Goal: Browse casually

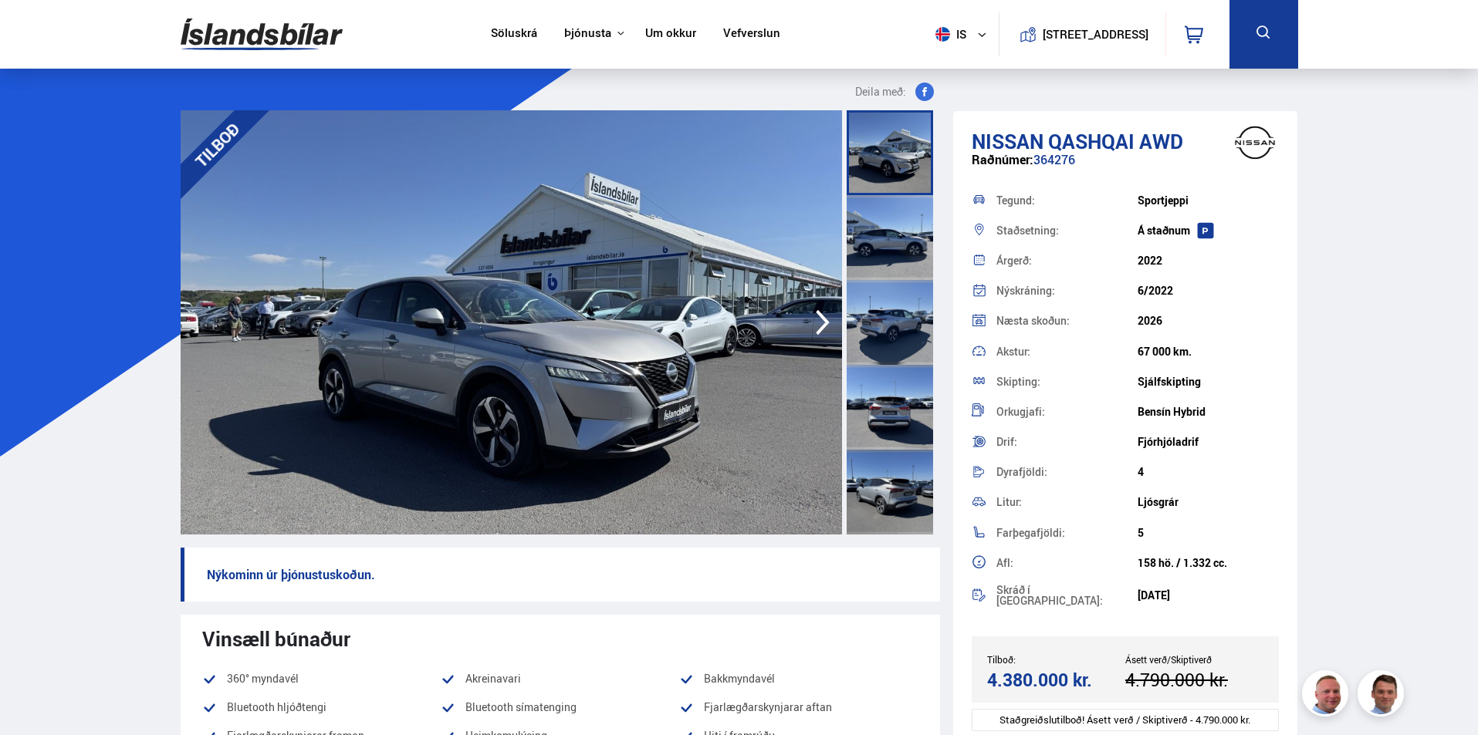
click at [819, 318] on icon "button" at bounding box center [822, 322] width 31 height 37
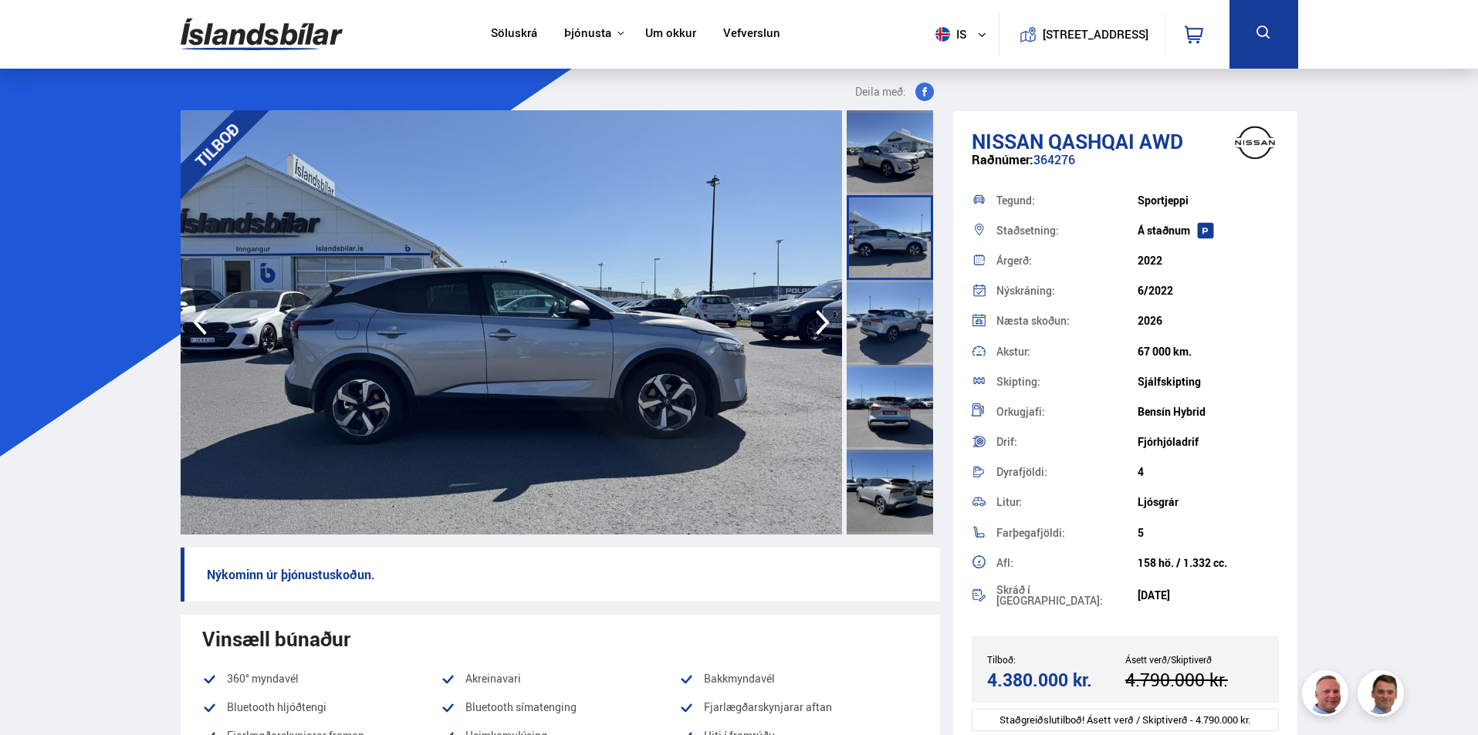
click at [819, 318] on icon "button" at bounding box center [822, 322] width 31 height 37
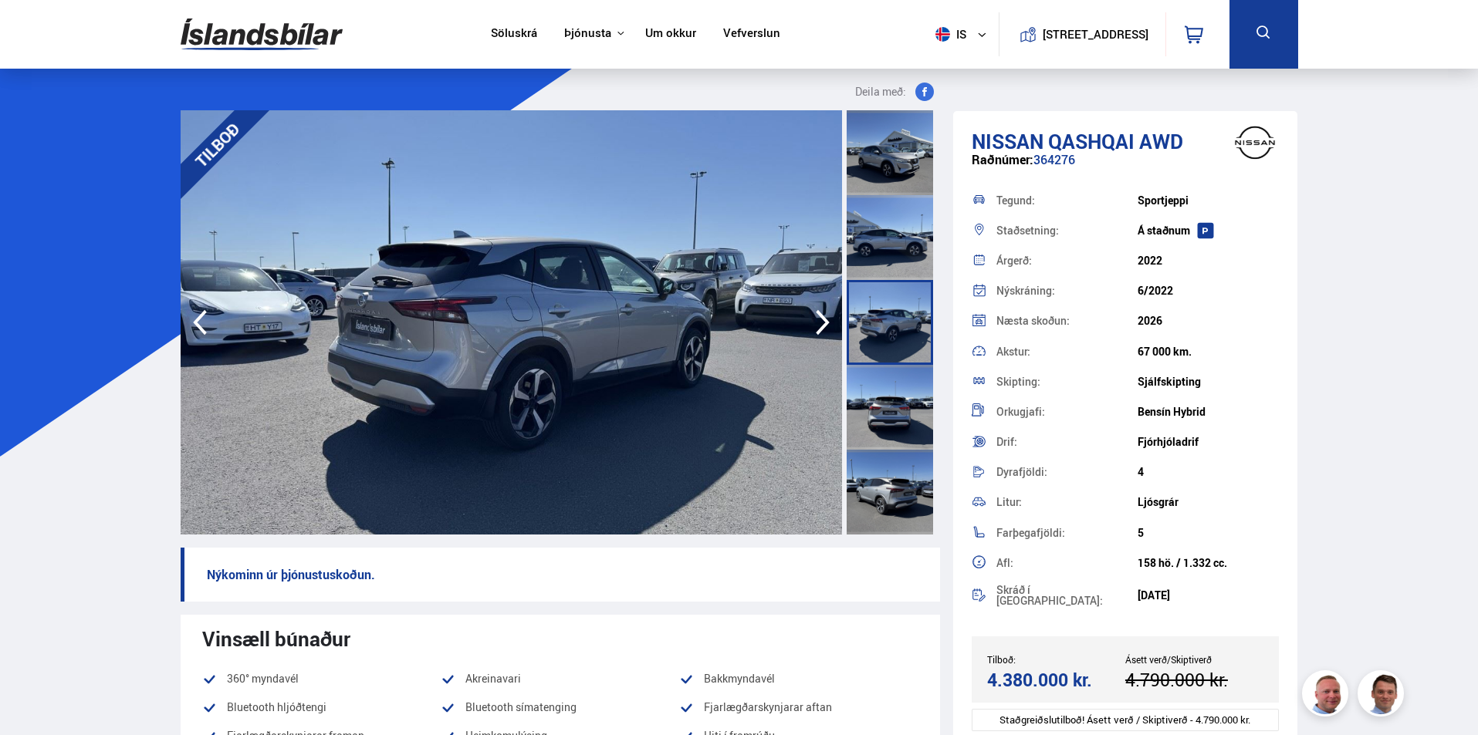
click at [819, 318] on icon "button" at bounding box center [822, 322] width 31 height 37
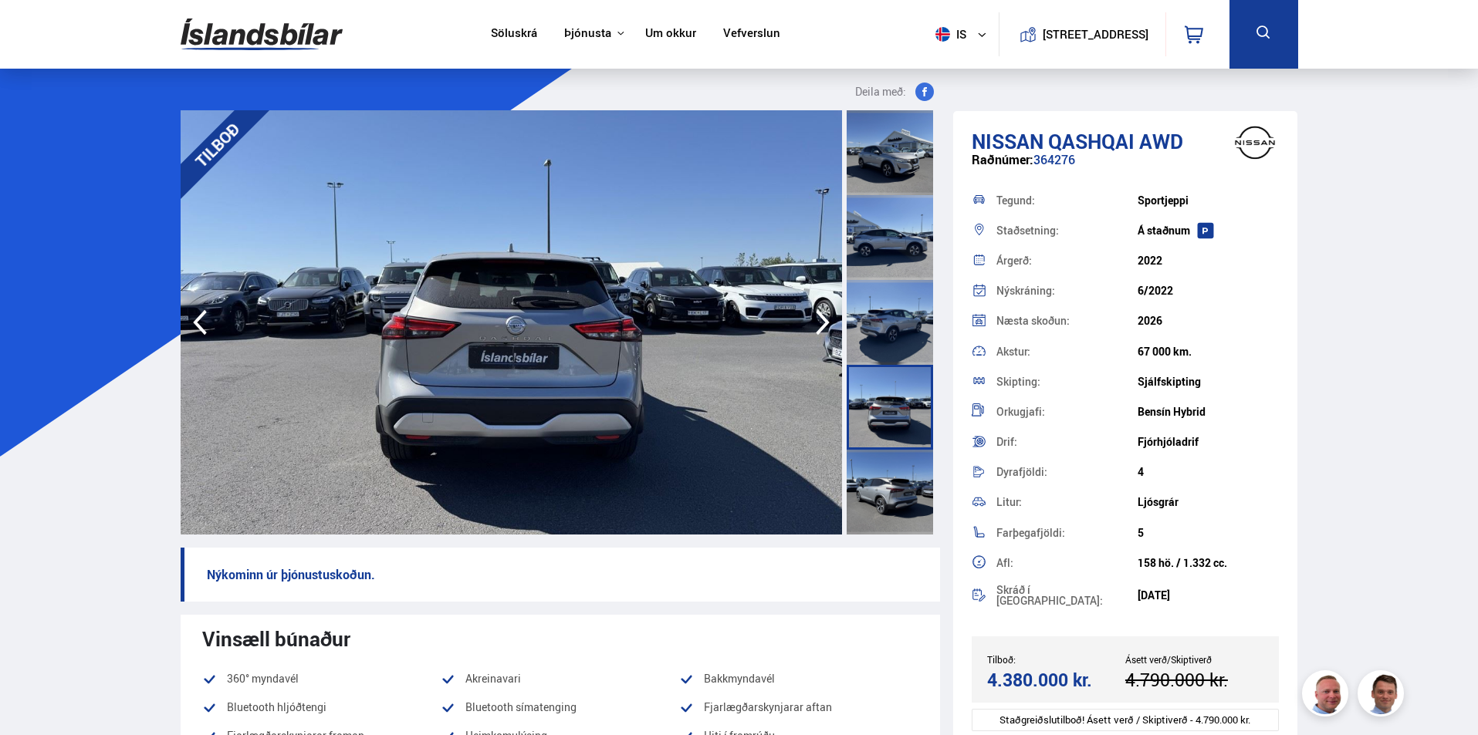
click at [819, 318] on icon "button" at bounding box center [822, 322] width 31 height 37
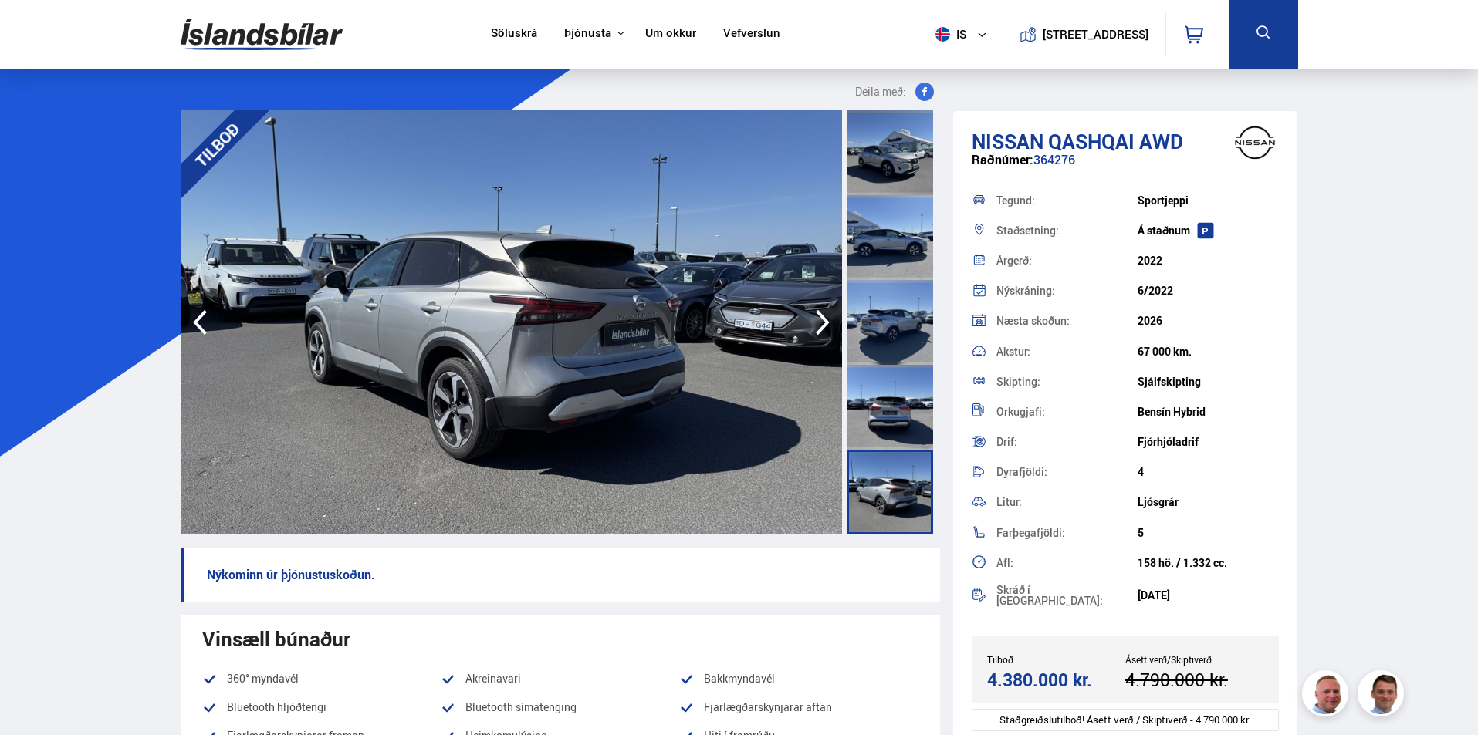
click at [819, 318] on icon "button" at bounding box center [822, 322] width 31 height 37
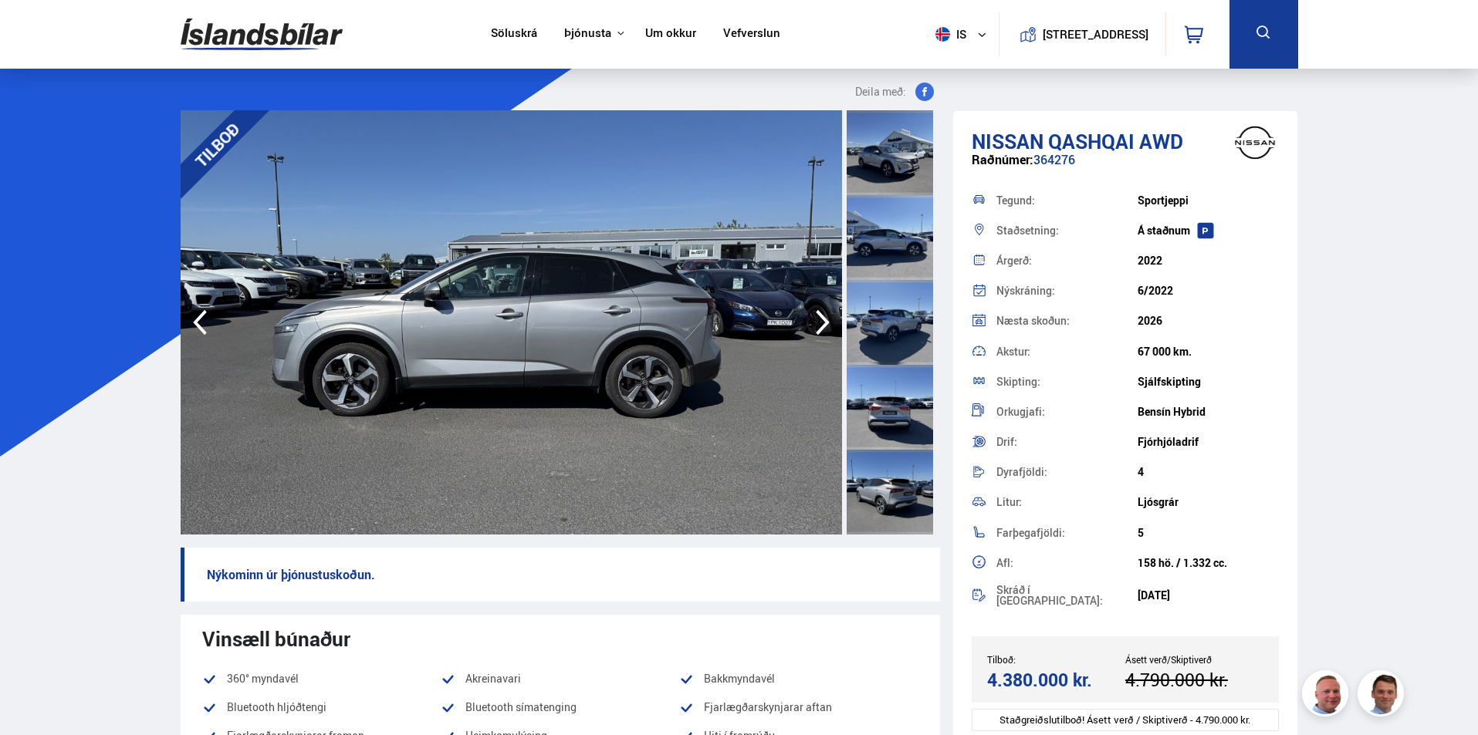
click at [819, 318] on icon "button" at bounding box center [822, 322] width 31 height 37
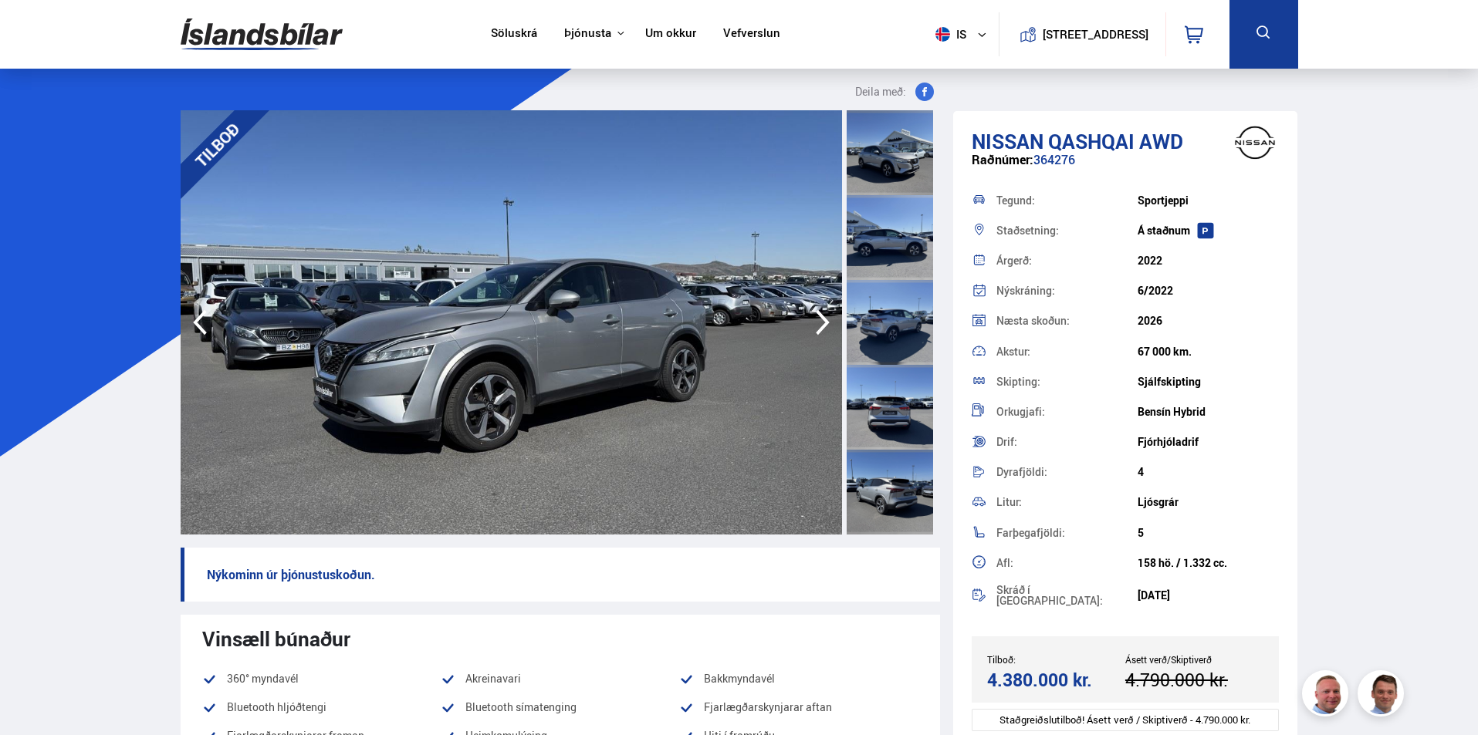
click at [819, 318] on icon "button" at bounding box center [822, 322] width 31 height 37
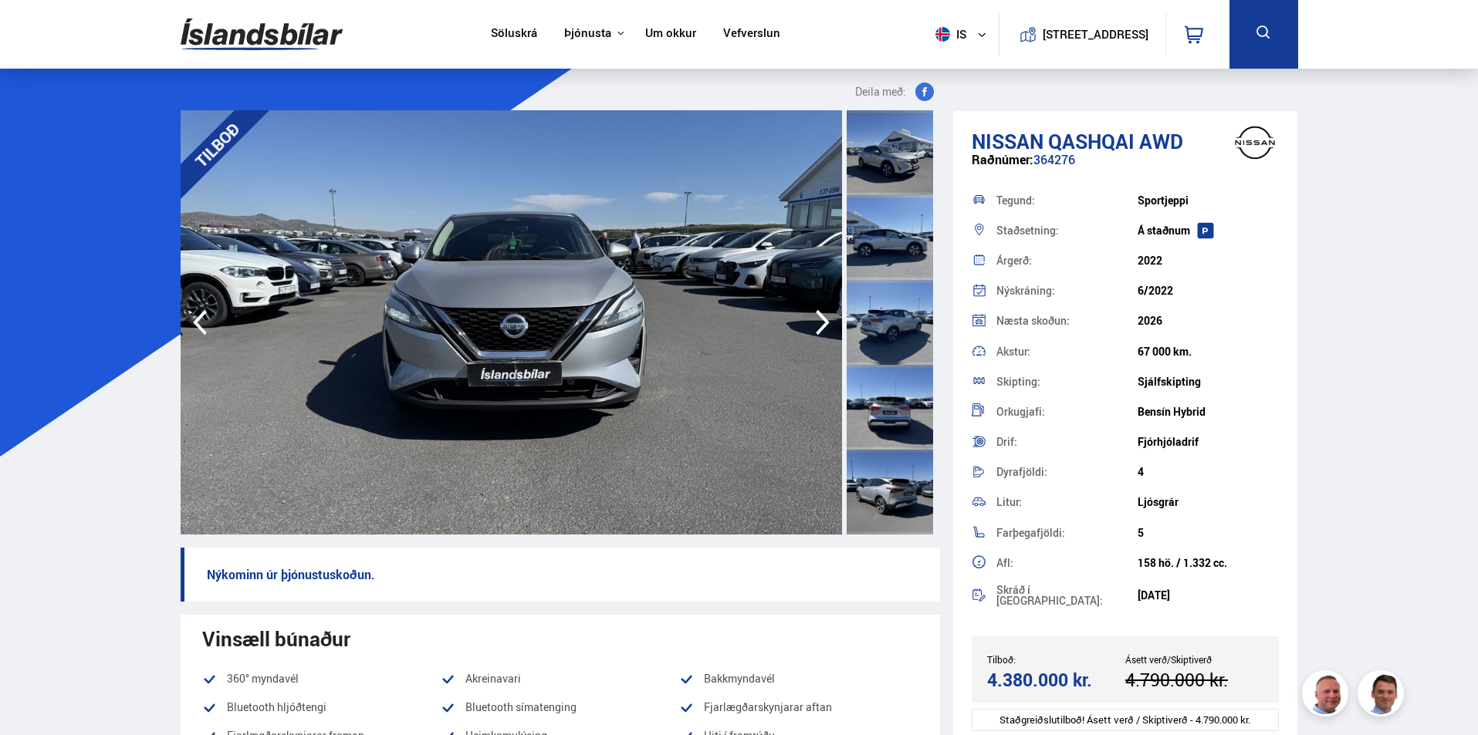
click at [819, 318] on icon "button" at bounding box center [822, 322] width 31 height 37
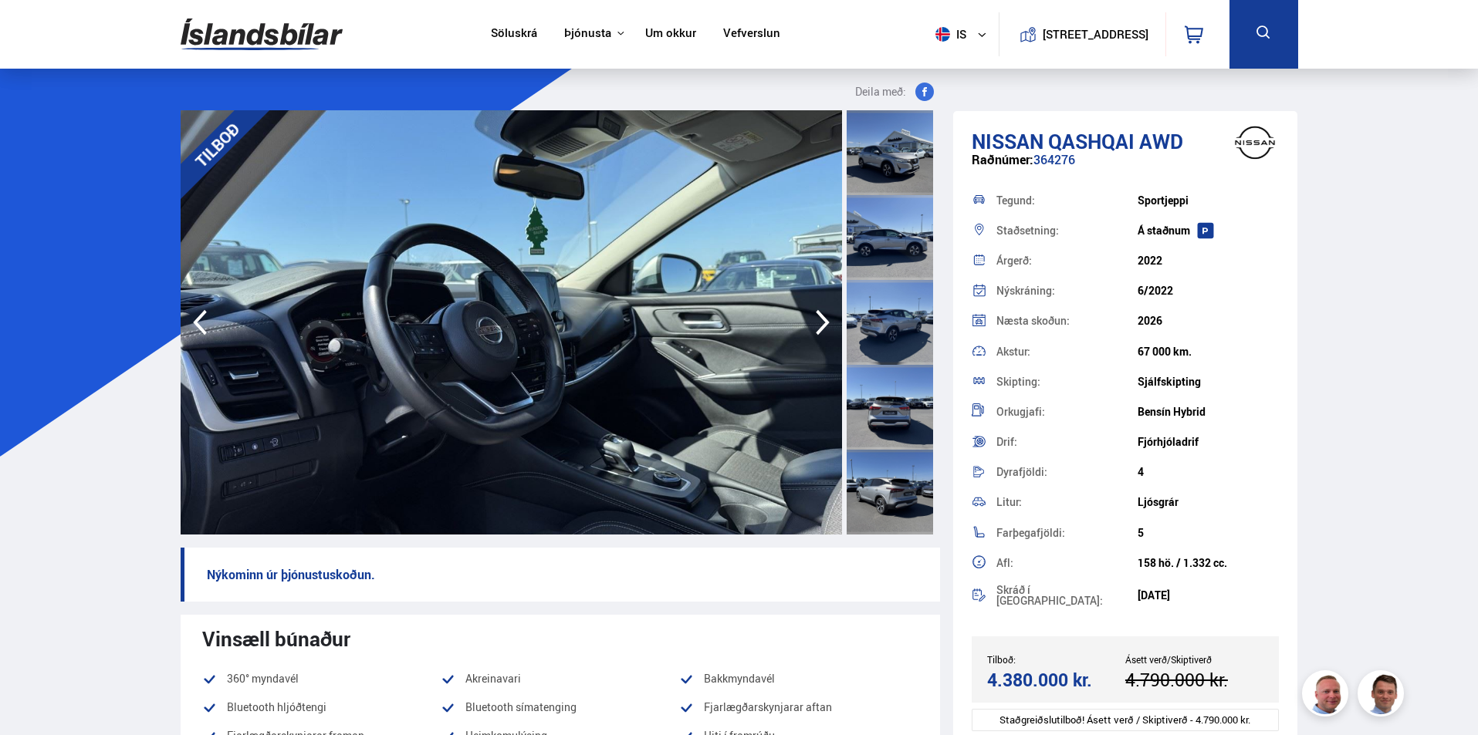
click at [819, 318] on icon "button" at bounding box center [822, 322] width 31 height 37
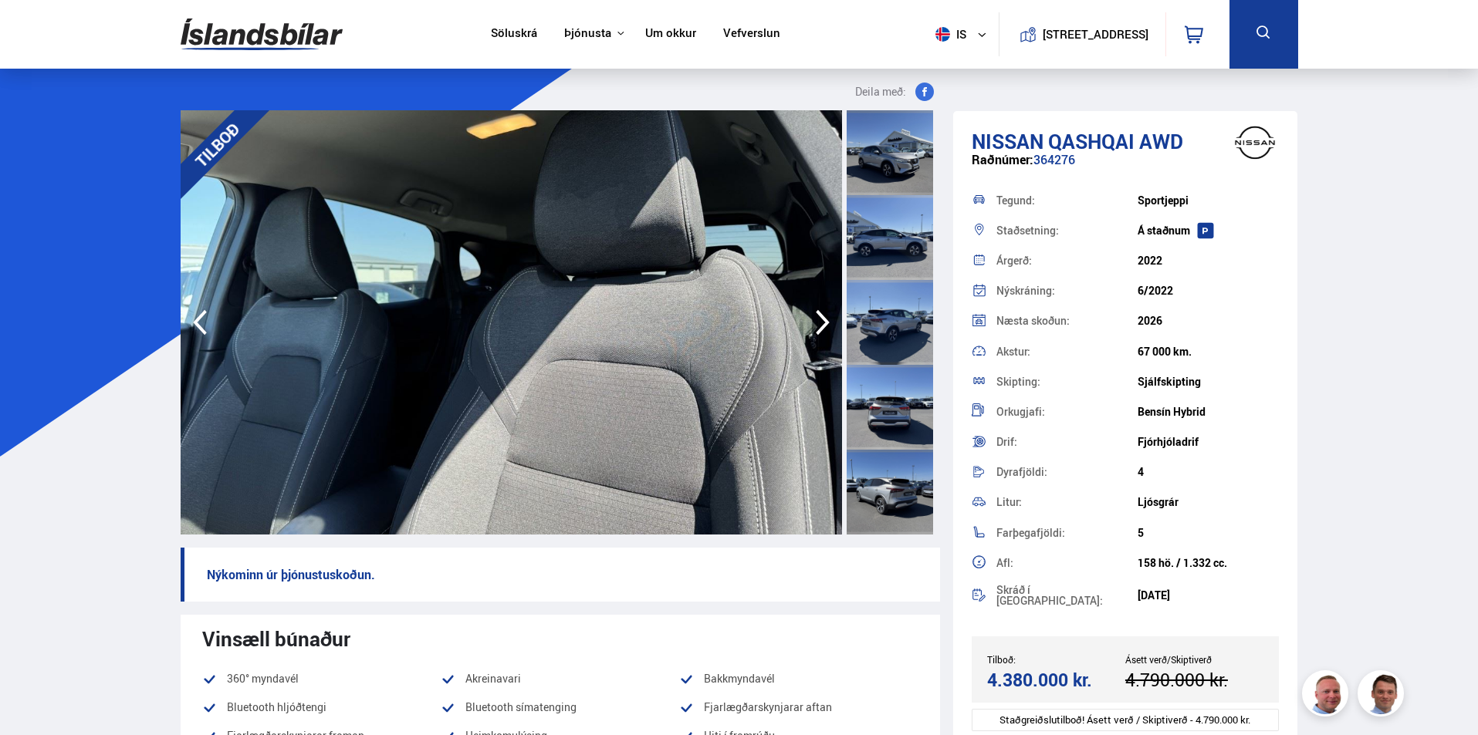
click at [819, 318] on icon "button" at bounding box center [822, 322] width 31 height 37
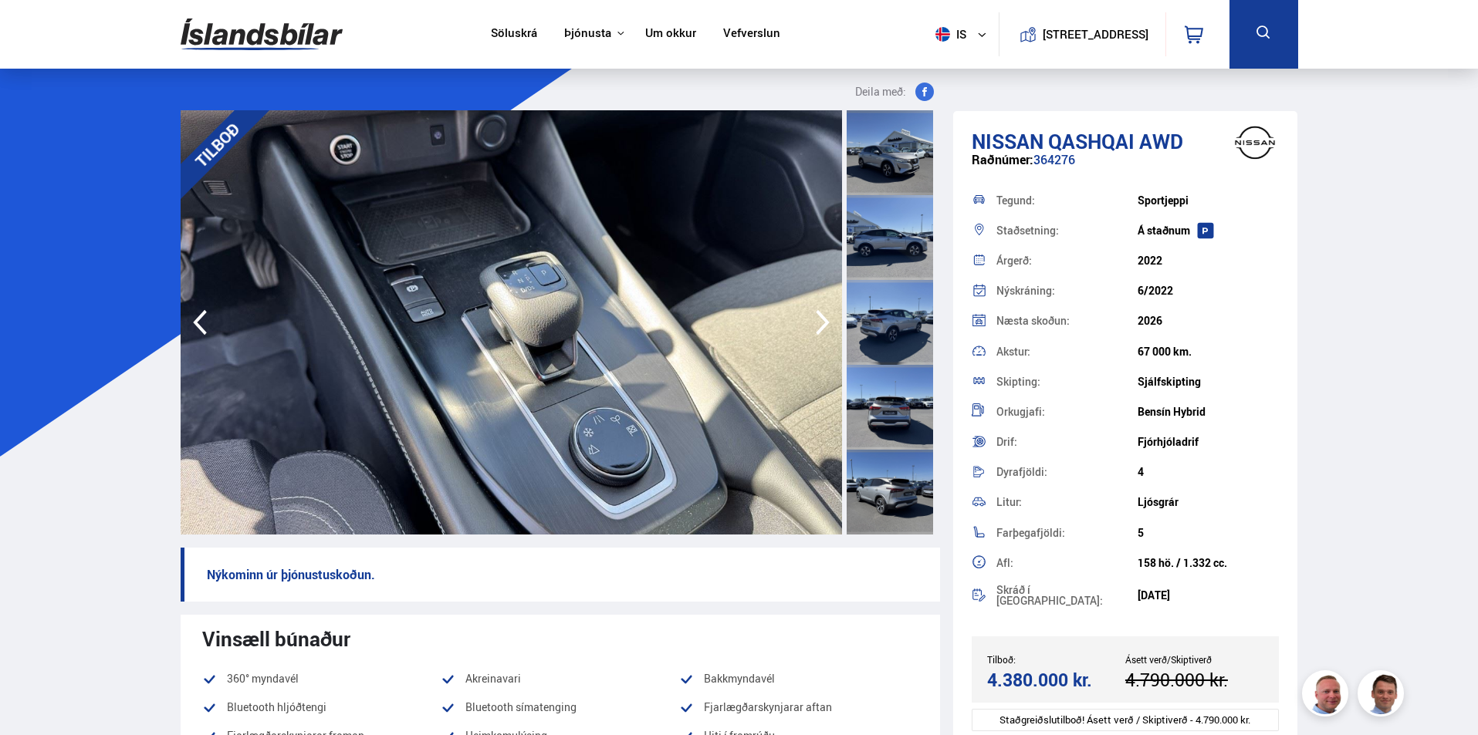
click at [819, 318] on icon "button" at bounding box center [822, 322] width 31 height 37
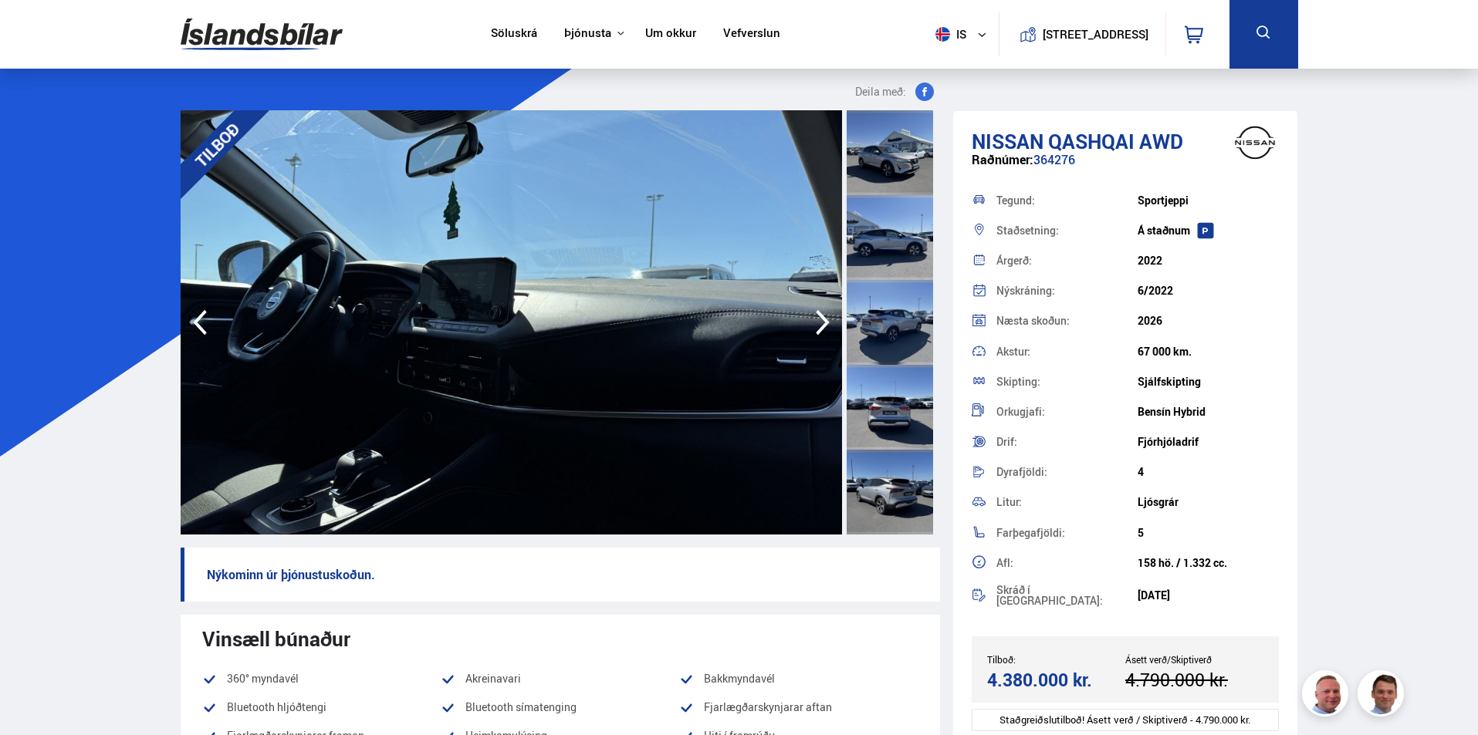
click at [819, 318] on icon "button" at bounding box center [822, 322] width 31 height 37
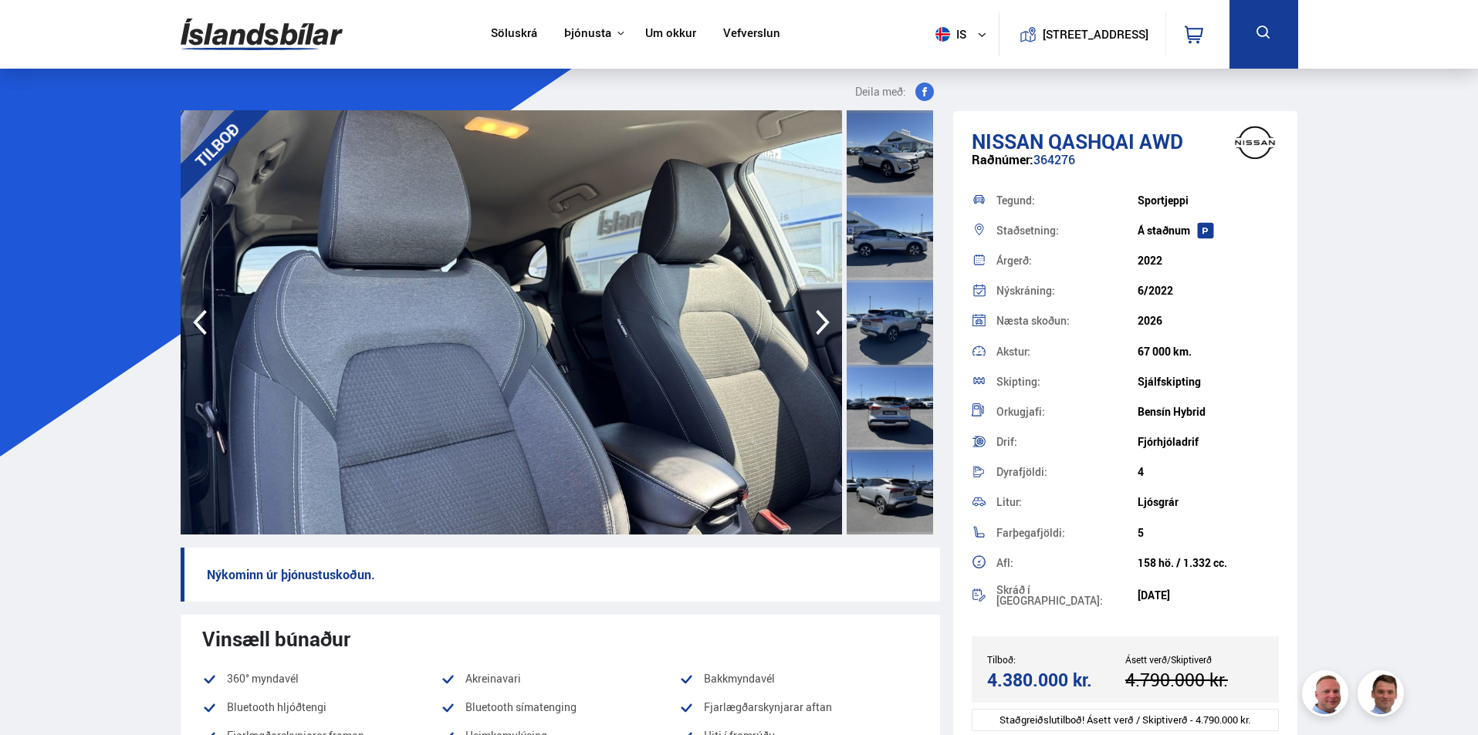
click at [819, 318] on icon "button" at bounding box center [822, 322] width 31 height 37
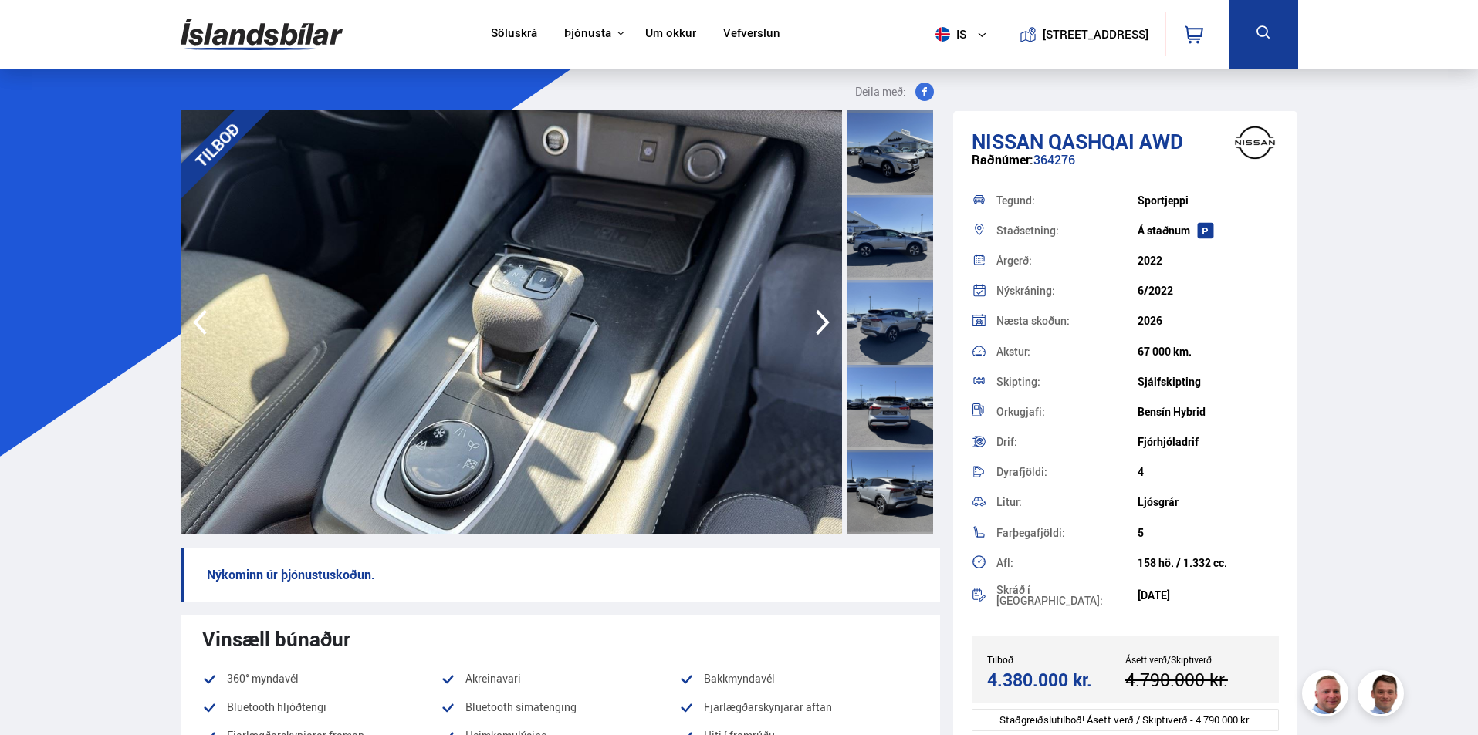
click at [819, 318] on icon "button" at bounding box center [822, 322] width 31 height 37
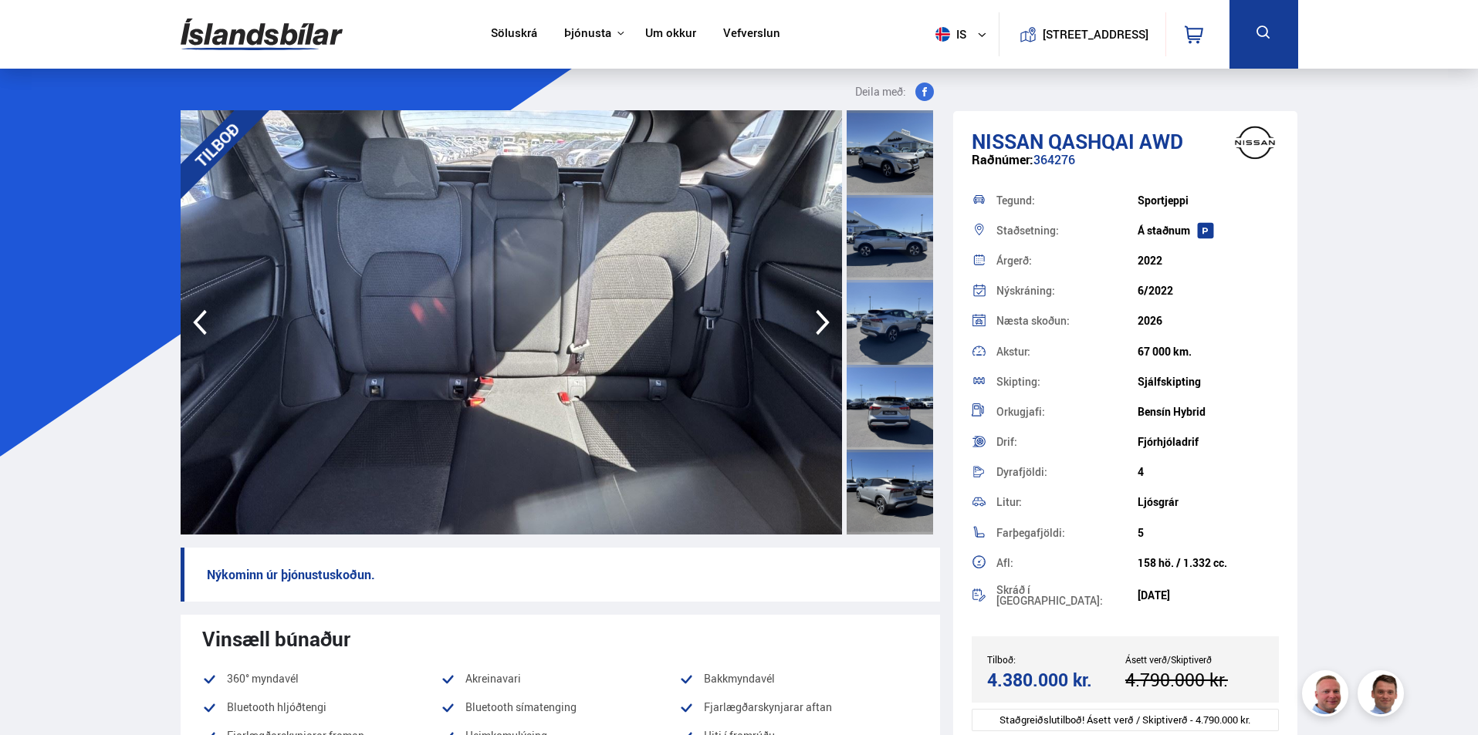
click at [819, 318] on icon "button" at bounding box center [822, 322] width 31 height 37
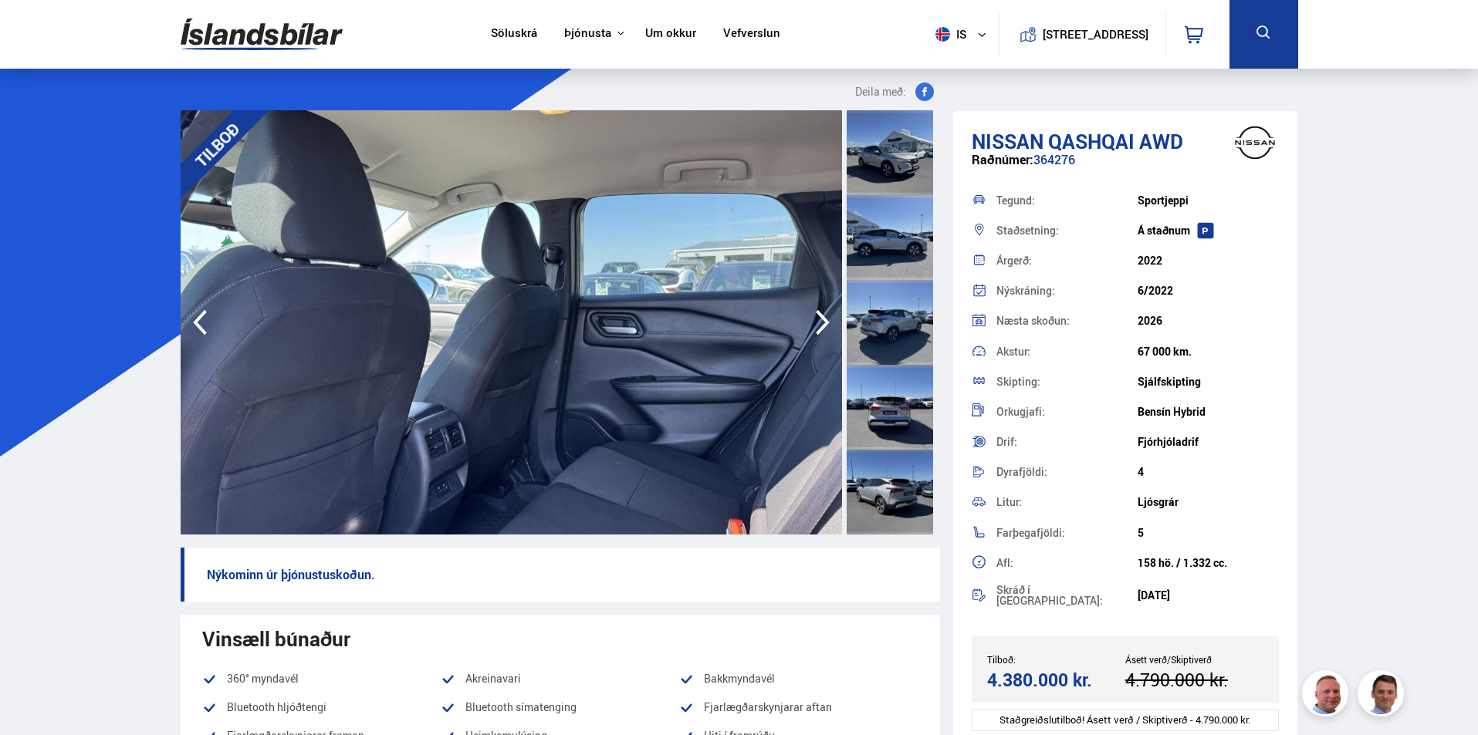
click at [819, 318] on icon "button" at bounding box center [822, 322] width 31 height 37
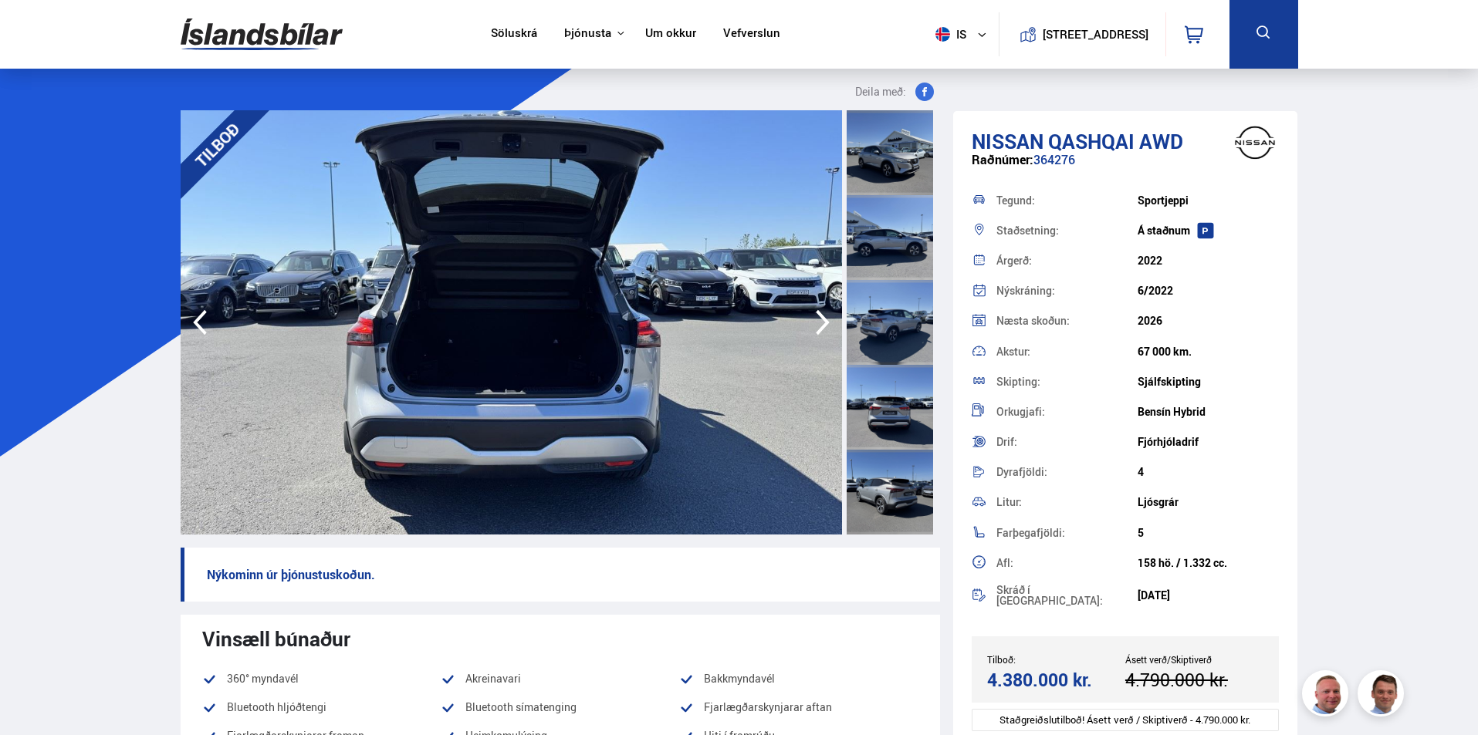
click at [819, 318] on icon "button" at bounding box center [822, 322] width 31 height 37
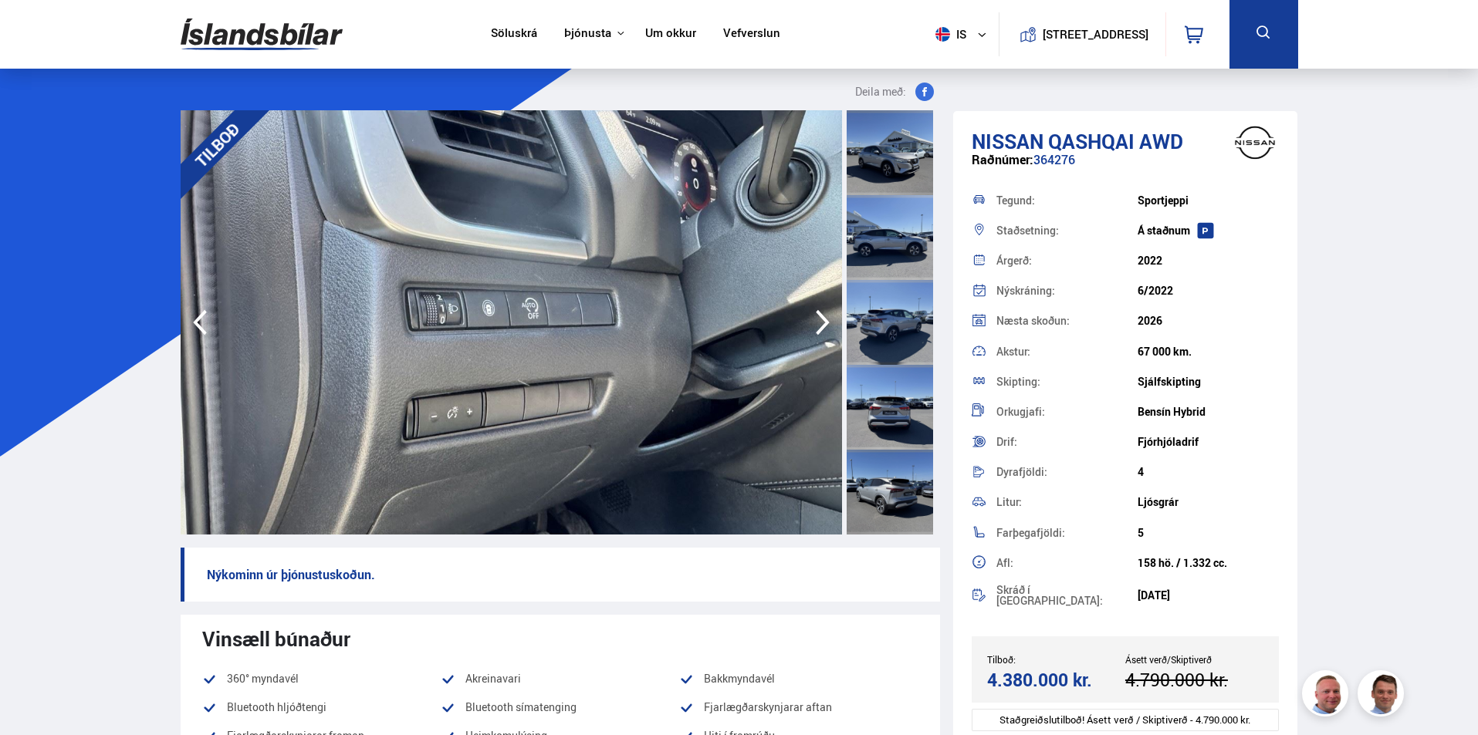
click at [819, 318] on icon "button" at bounding box center [822, 322] width 31 height 37
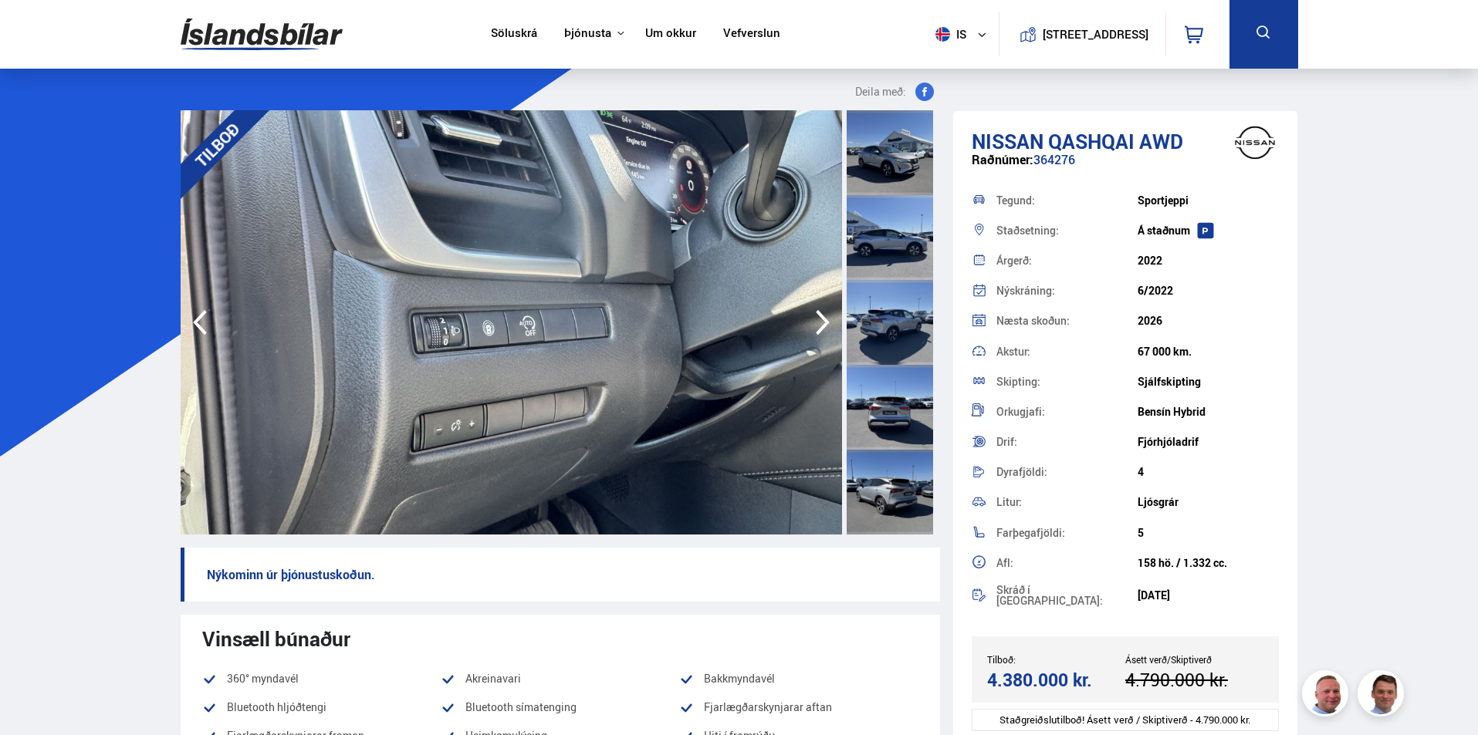
click at [819, 318] on icon "button" at bounding box center [822, 322] width 31 height 37
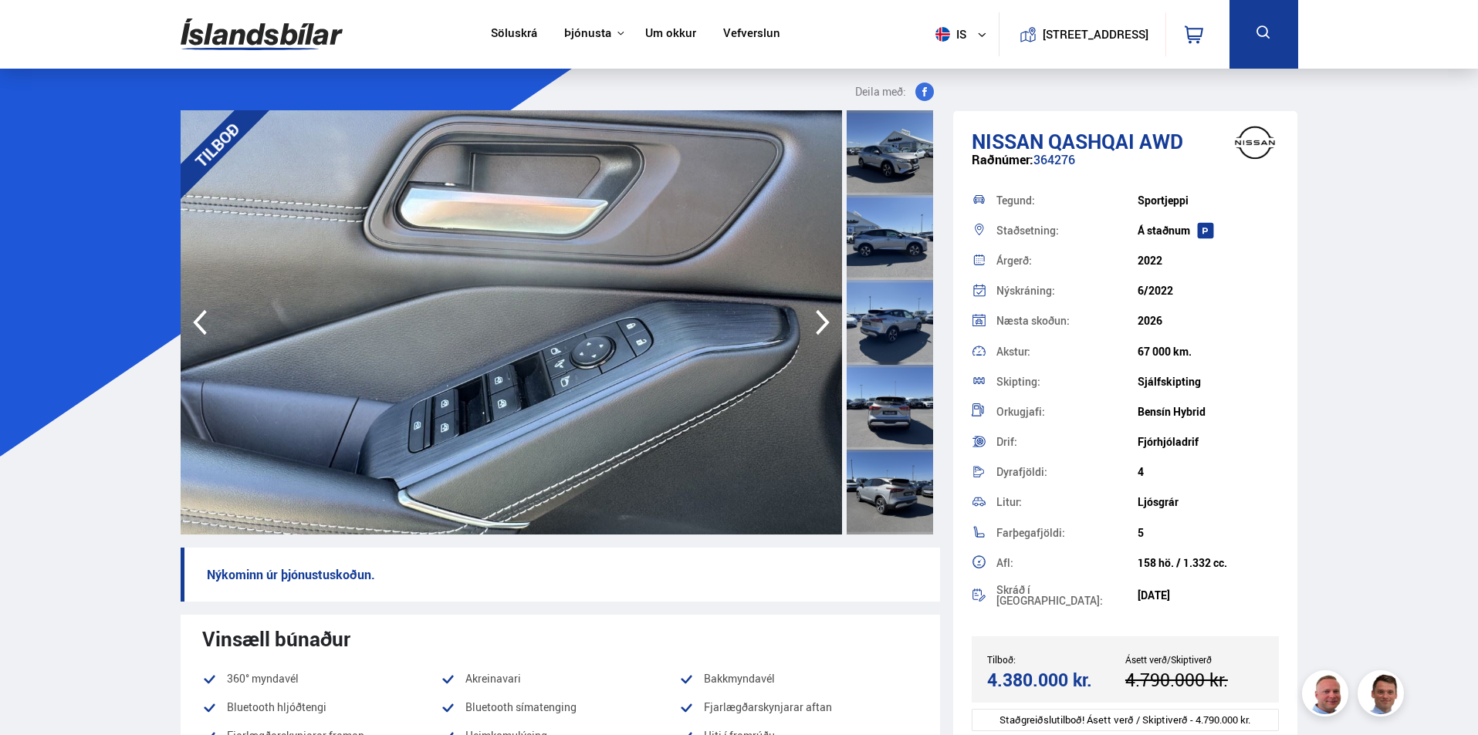
click at [819, 318] on icon "button" at bounding box center [822, 322] width 31 height 37
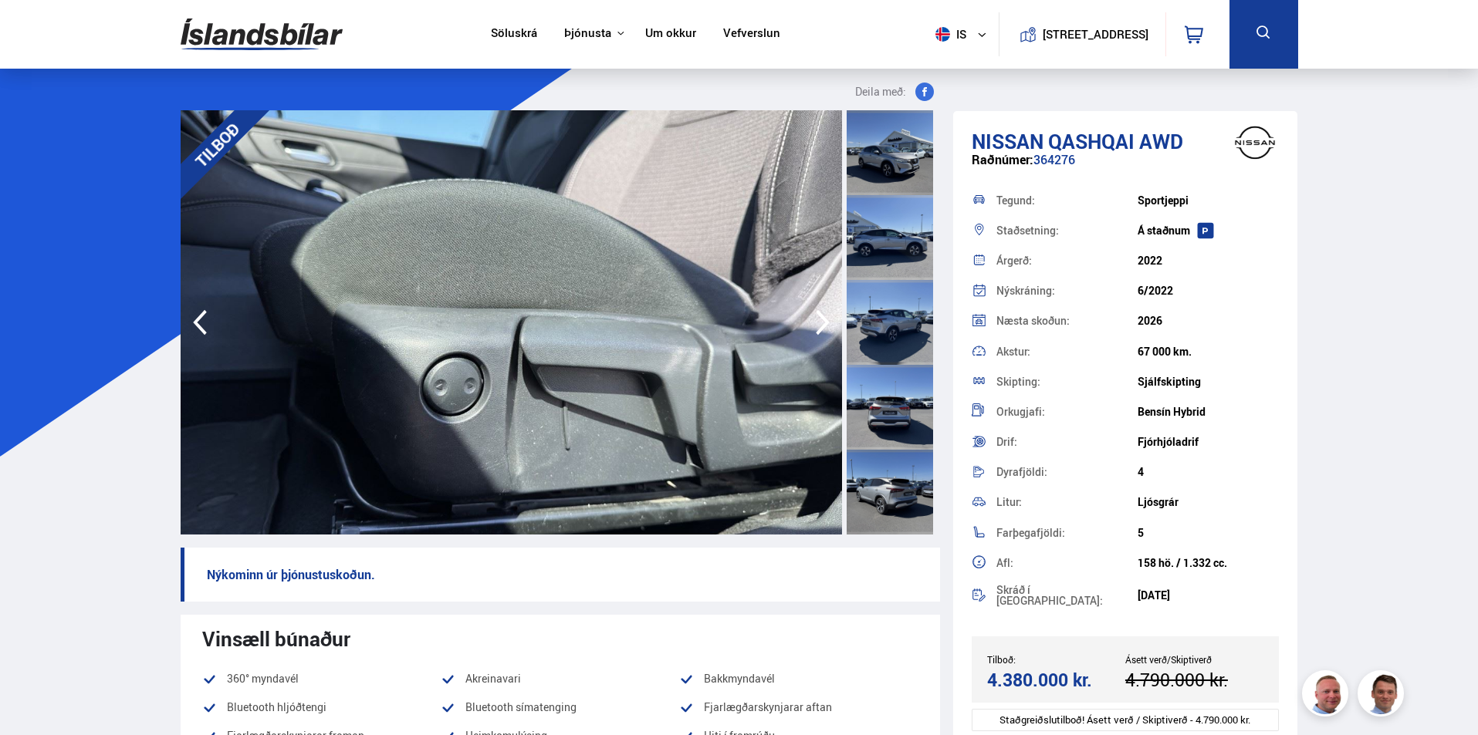
click at [816, 317] on icon "button" at bounding box center [822, 322] width 31 height 37
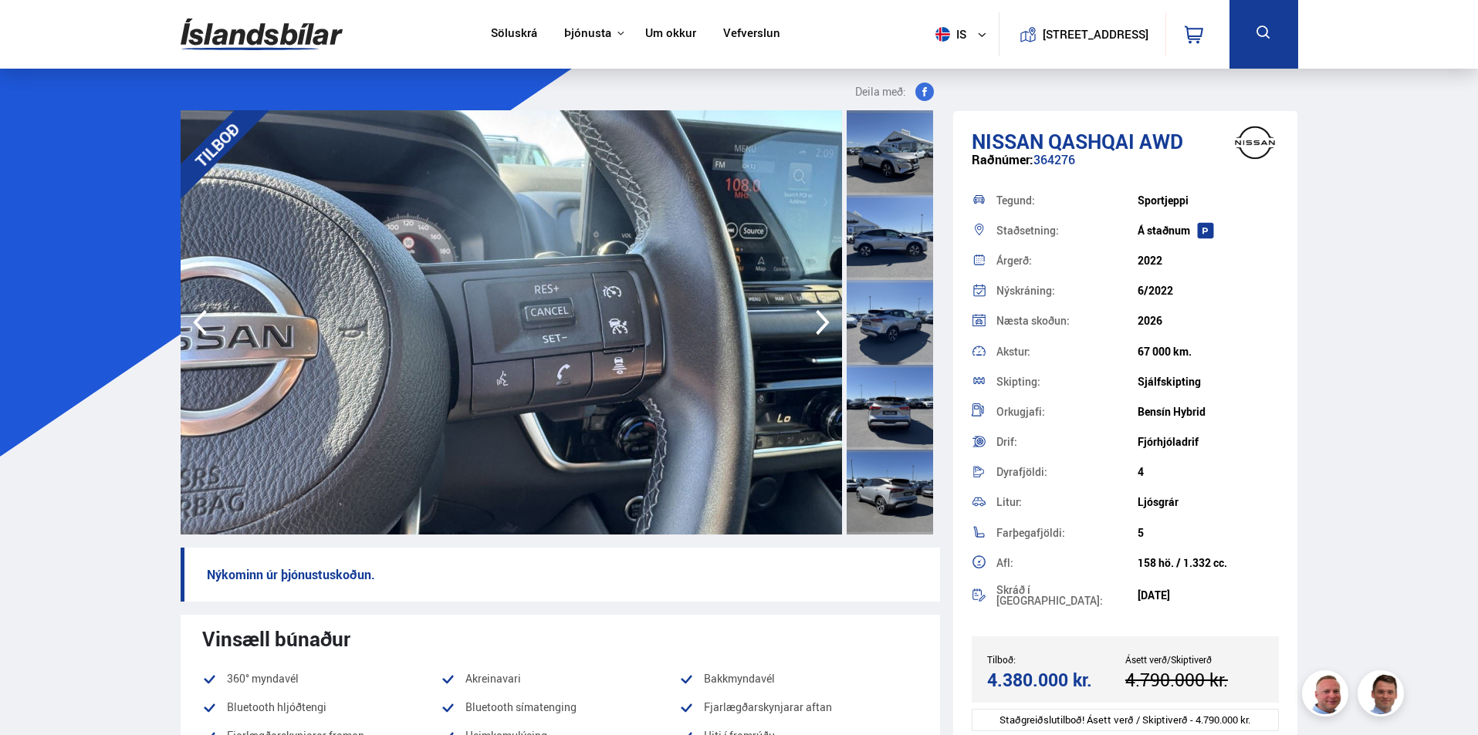
click at [816, 315] on icon "button" at bounding box center [822, 322] width 31 height 37
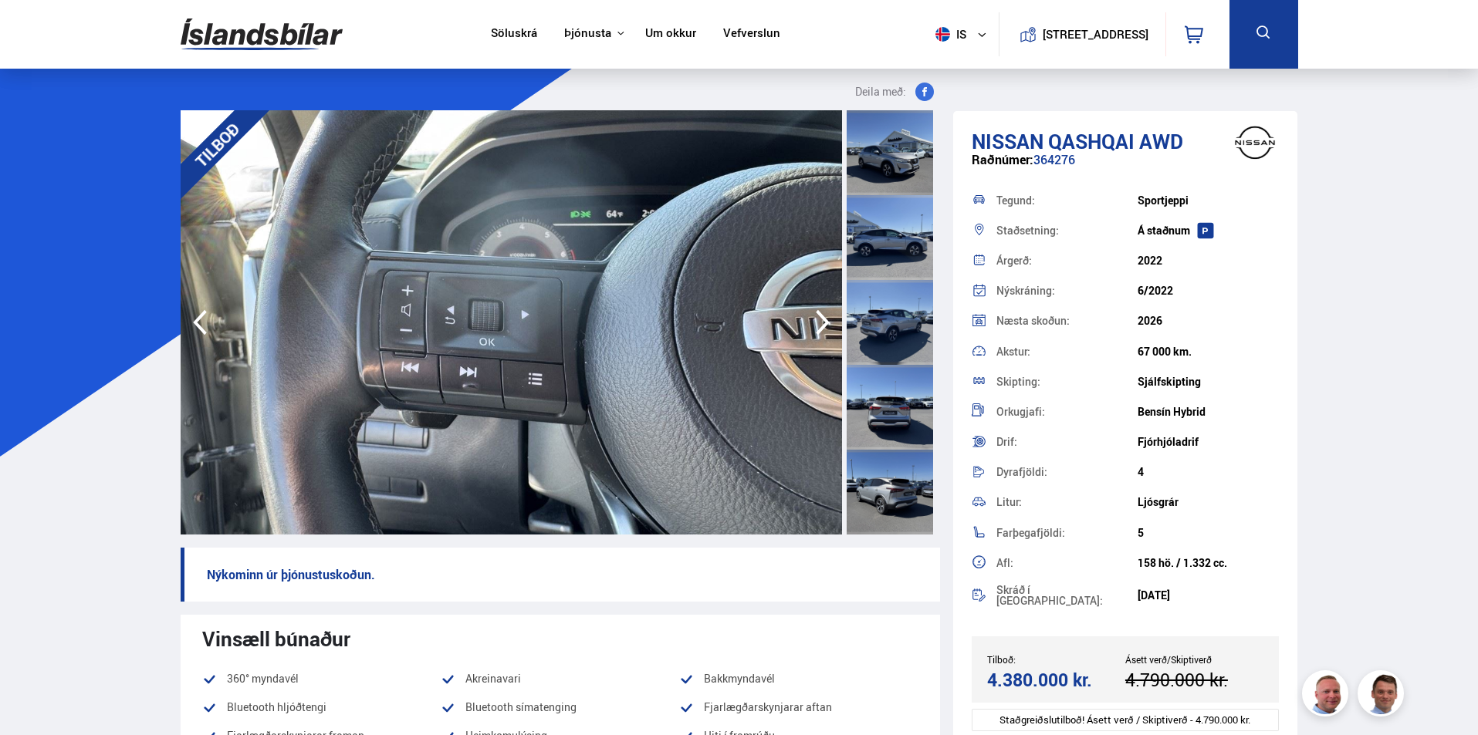
click at [816, 315] on icon "button" at bounding box center [822, 322] width 31 height 37
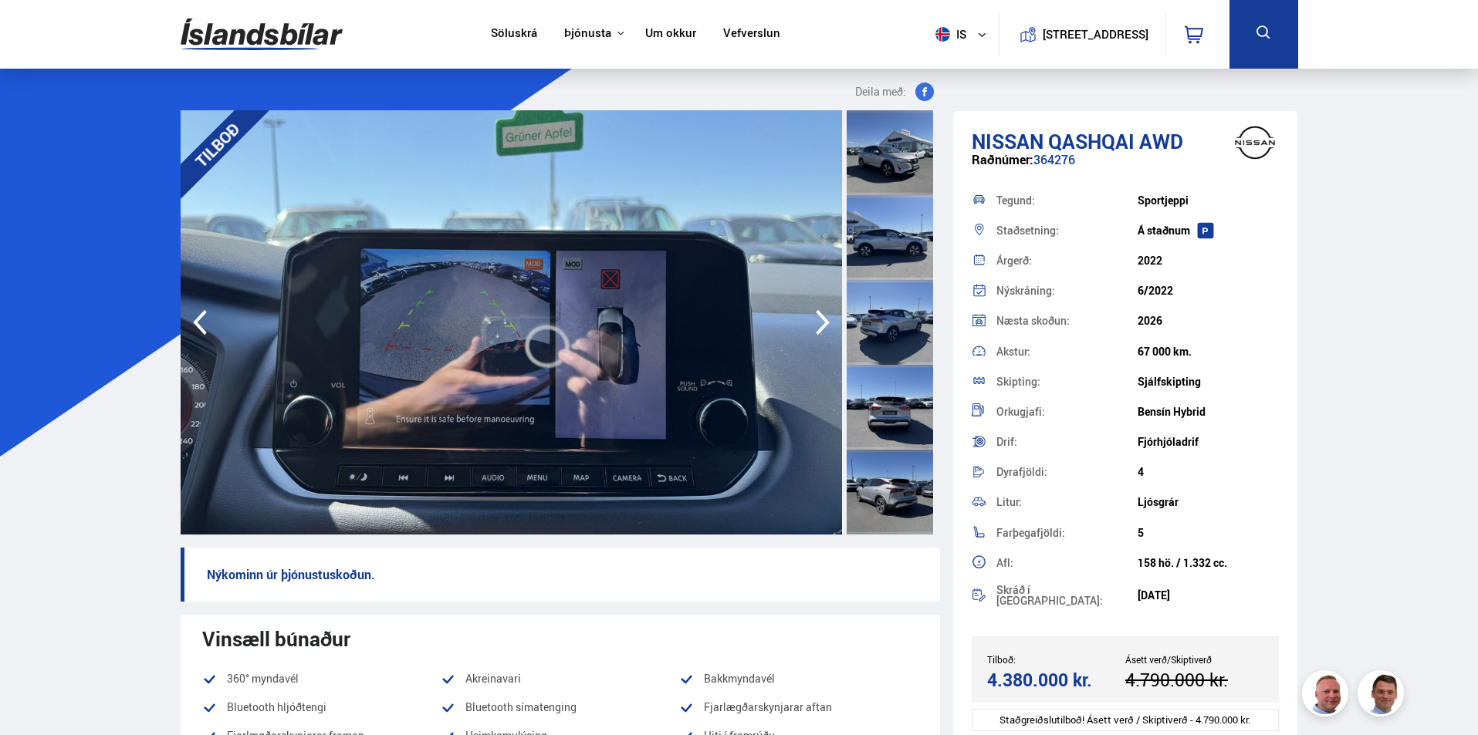
click at [816, 315] on icon "button" at bounding box center [822, 322] width 31 height 37
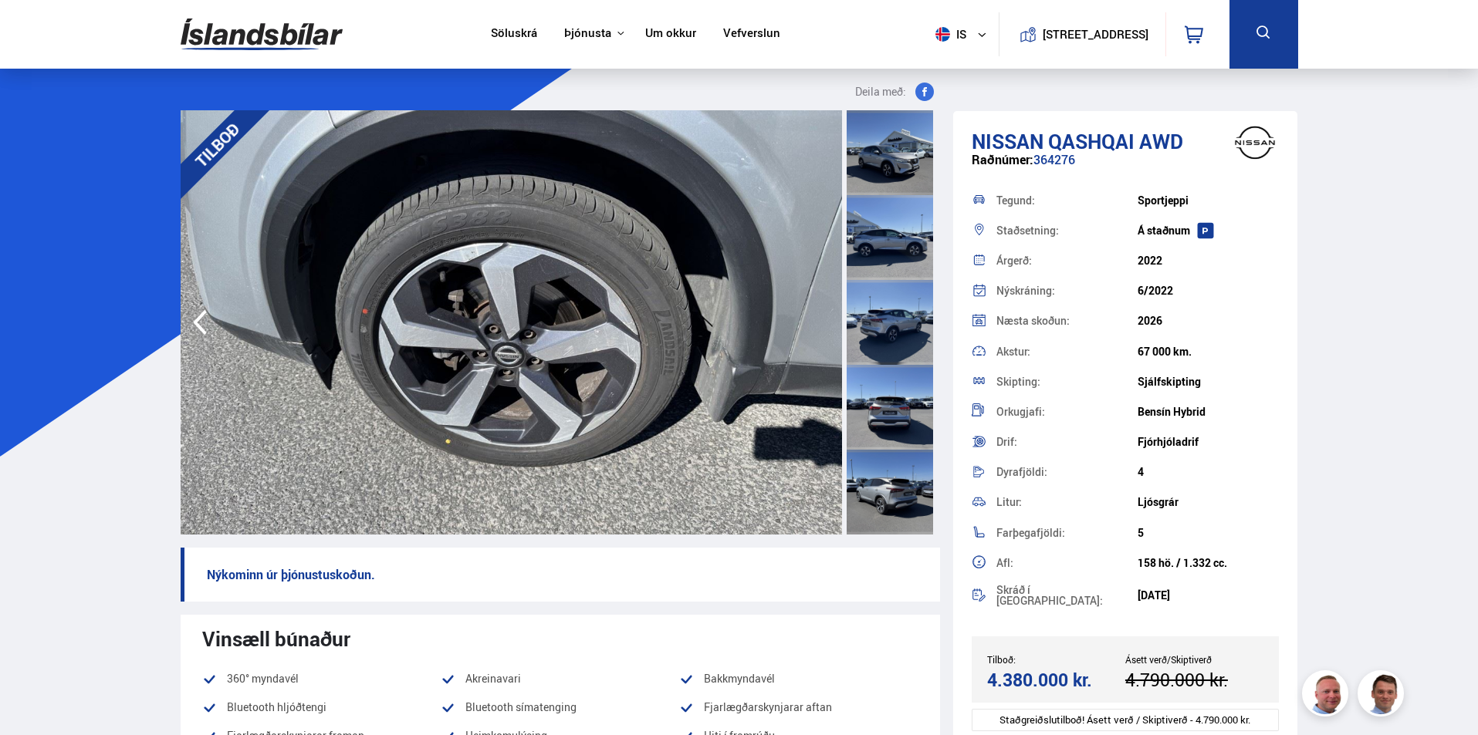
click at [816, 315] on img at bounding box center [511, 322] width 661 height 424
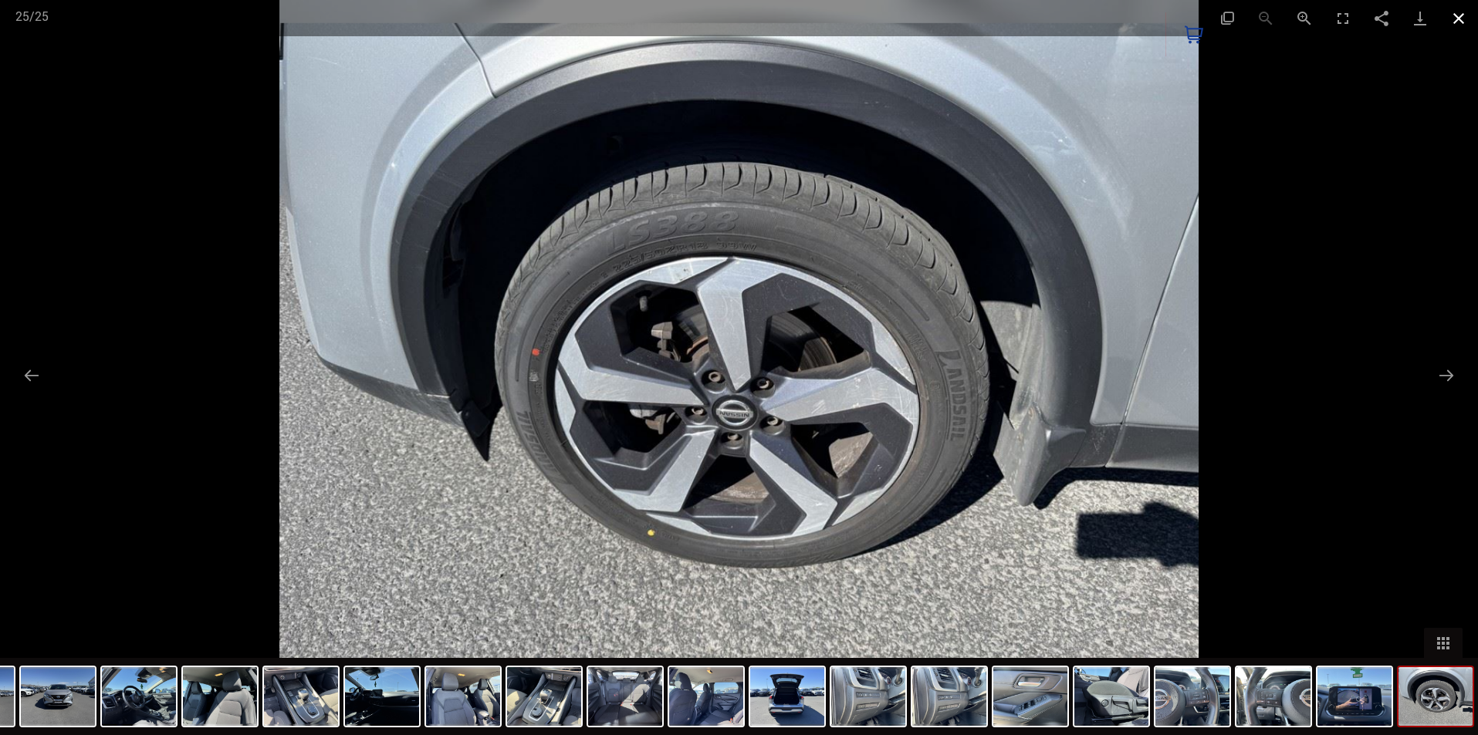
click at [1448, 22] on button "Close gallery" at bounding box center [1458, 18] width 39 height 36
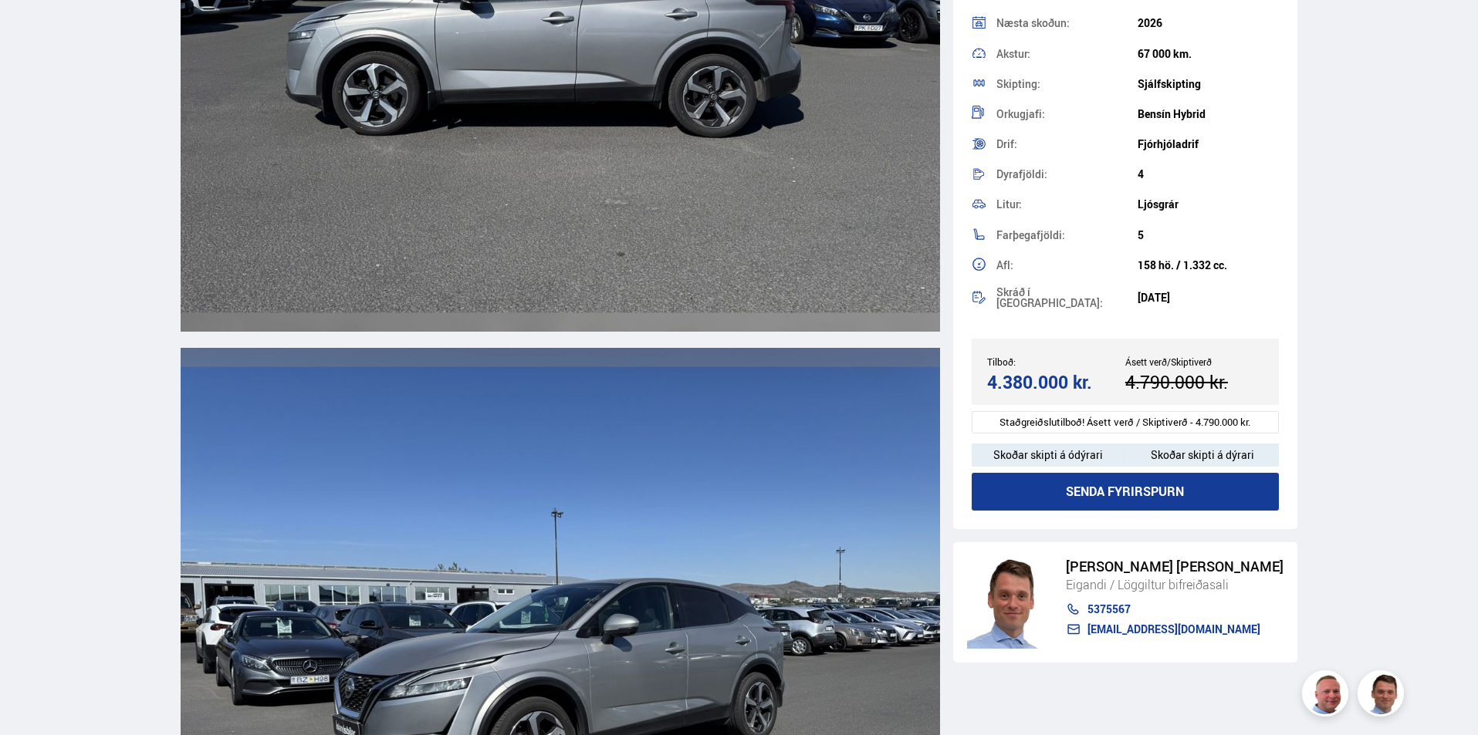
scroll to position [5325, 0]
